Goal: Task Accomplishment & Management: Use online tool/utility

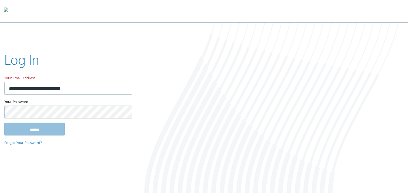
click at [111, 89] on input "**********" at bounding box center [68, 88] width 128 height 13
type input "**********"
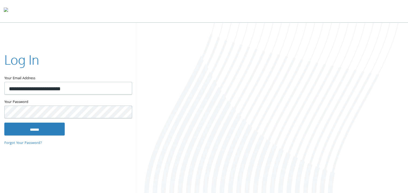
click at [4, 122] on input "******" at bounding box center [34, 128] width 60 height 13
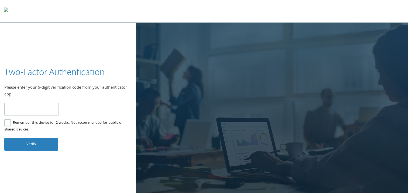
type input "******"
